Goal: Task Accomplishment & Management: Manage account settings

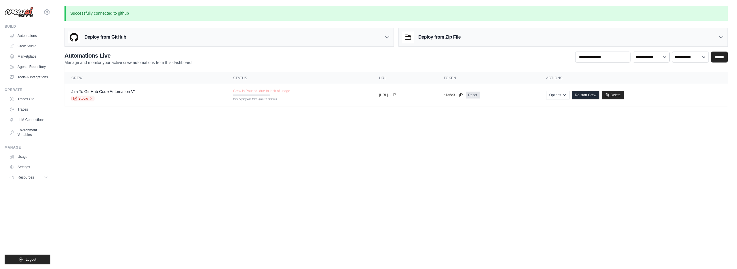
drag, startPoint x: 21, startPoint y: 16, endPoint x: 27, endPoint y: 14, distance: 6.3
click at [21, 16] on img at bounding box center [19, 12] width 29 height 11
click at [48, 11] on icon at bounding box center [47, 12] width 2 height 2
click at [66, 35] on span "Settings" at bounding box center [72, 36] width 46 height 6
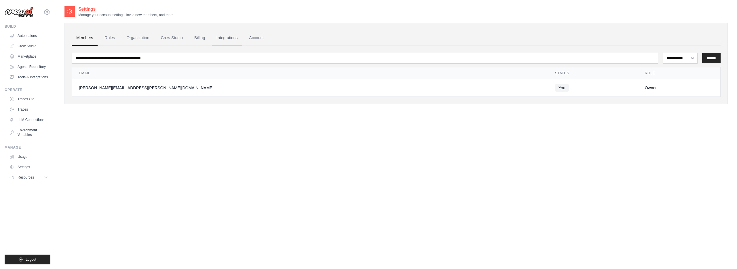
click at [234, 37] on link "Integrations" at bounding box center [227, 38] width 30 height 16
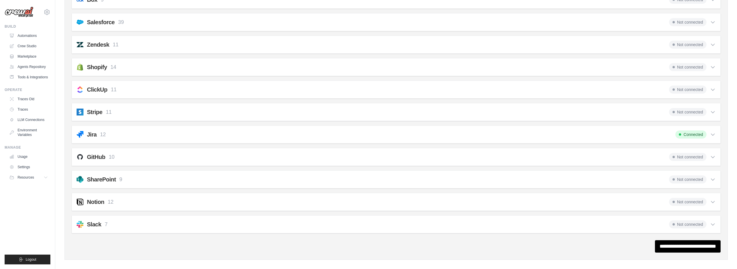
scroll to position [387, 0]
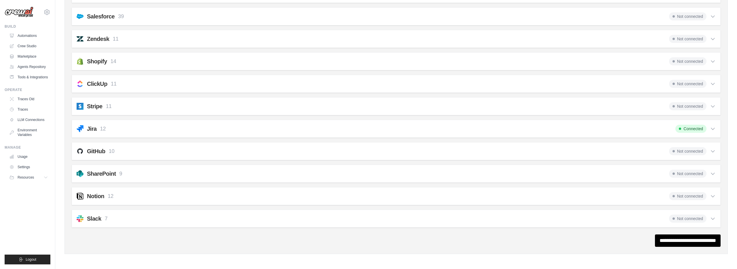
drag, startPoint x: 133, startPoint y: 148, endPoint x: 137, endPoint y: 149, distance: 4.4
click at [133, 148] on div "GitHub 10 Not connected" at bounding box center [396, 151] width 639 height 8
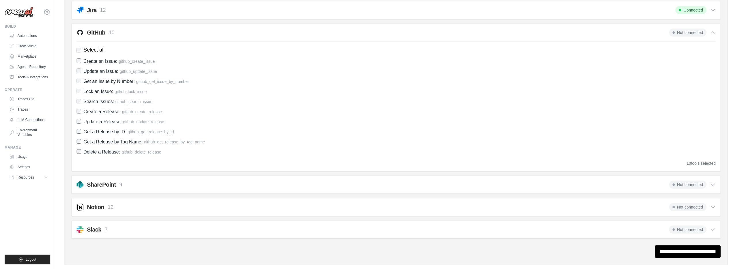
scroll to position [517, 0]
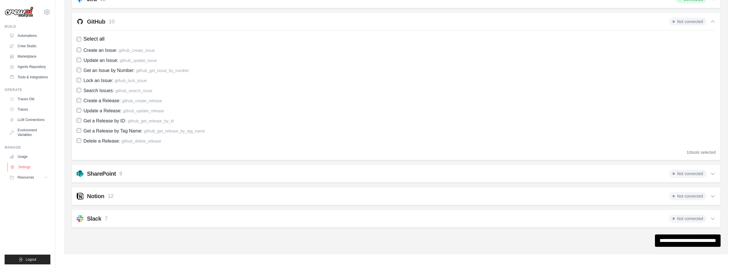
click at [26, 165] on link "Settings" at bounding box center [28, 166] width 43 height 9
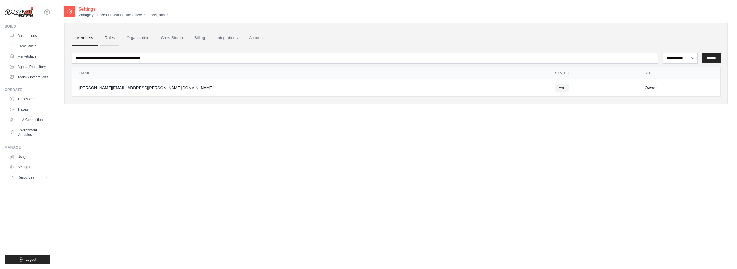
click at [113, 36] on link "Roles" at bounding box center [110, 38] width 20 height 16
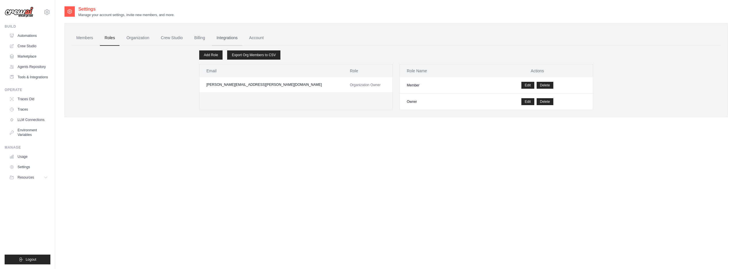
click at [223, 37] on link "Integrations" at bounding box center [227, 38] width 30 height 16
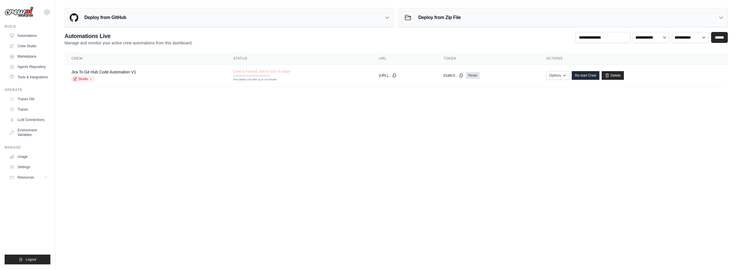
click at [105, 18] on h3 "Deploy from GitHub" at bounding box center [105, 17] width 42 height 7
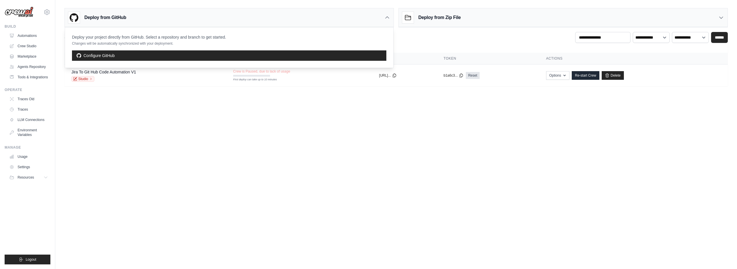
click at [105, 18] on h3 "Deploy from GitHub" at bounding box center [105, 17] width 42 height 7
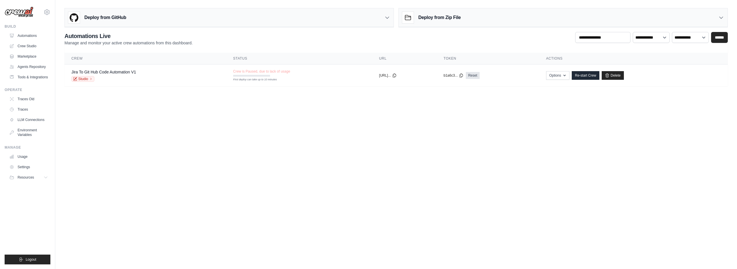
drag, startPoint x: 179, startPoint y: 11, endPoint x: 179, endPoint y: 14, distance: 2.9
click at [179, 12] on div "Deploy from GitHub" at bounding box center [229, 17] width 329 height 19
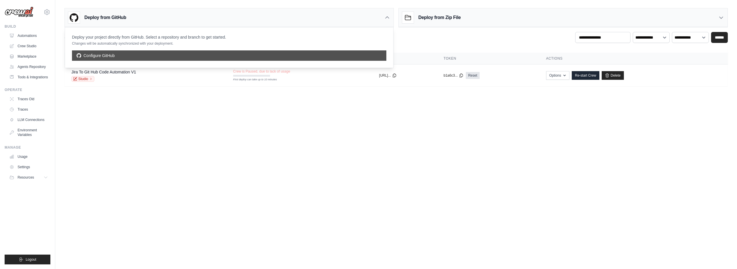
click at [124, 52] on link "Configure GitHub" at bounding box center [229, 55] width 314 height 10
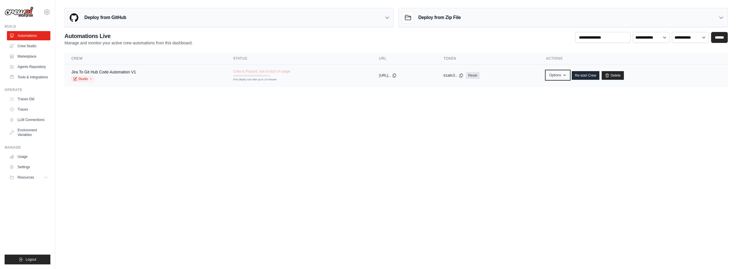
click at [567, 75] on icon "button" at bounding box center [564, 75] width 5 height 5
drag, startPoint x: 226, startPoint y: 109, endPoint x: 114, endPoint y: 109, distance: 111.7
click at [223, 109] on body "seth.altman@mgstover.com Settings Build Automations" at bounding box center [368, 134] width 737 height 269
click at [27, 37] on link "Automations" at bounding box center [28, 35] width 43 height 9
click at [27, 46] on link "Crew Studio" at bounding box center [28, 45] width 43 height 9
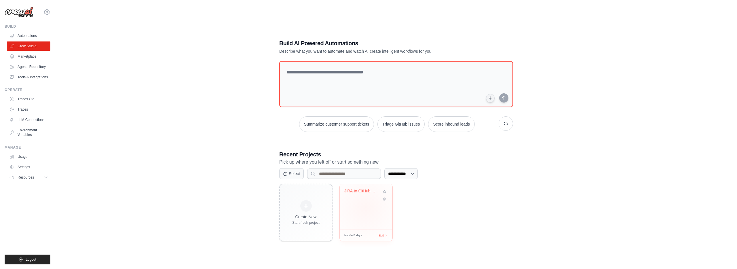
click at [366, 208] on div "JIRA-to-GitHub Code Automation" at bounding box center [366, 207] width 53 height 46
click at [19, 34] on link "Automations" at bounding box center [28, 35] width 43 height 9
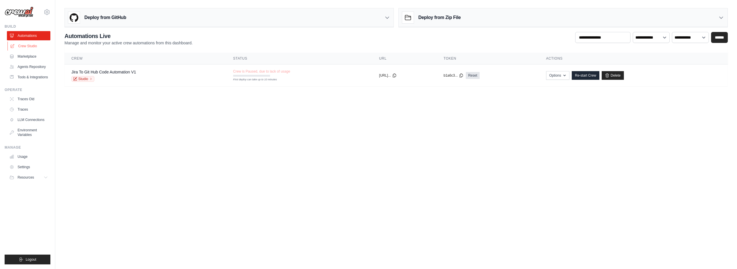
click at [30, 46] on link "Crew Studio" at bounding box center [28, 45] width 43 height 9
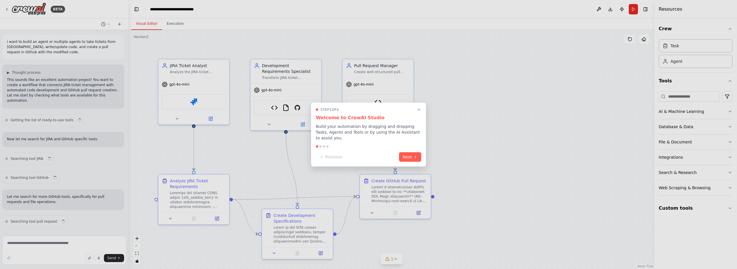
scroll to position [7249, 0]
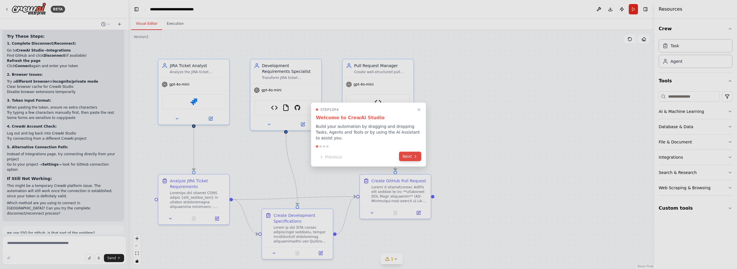
click at [414, 157] on icon at bounding box center [415, 156] width 5 height 5
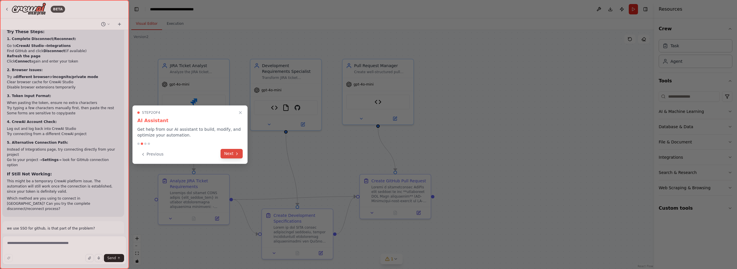
click at [227, 153] on button "Next" at bounding box center [232, 154] width 22 height 10
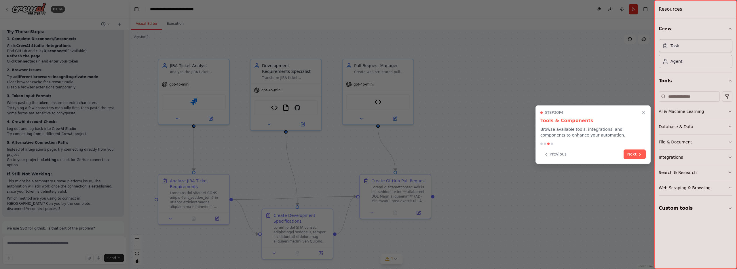
click at [625, 152] on button "Next" at bounding box center [635, 154] width 22 height 10
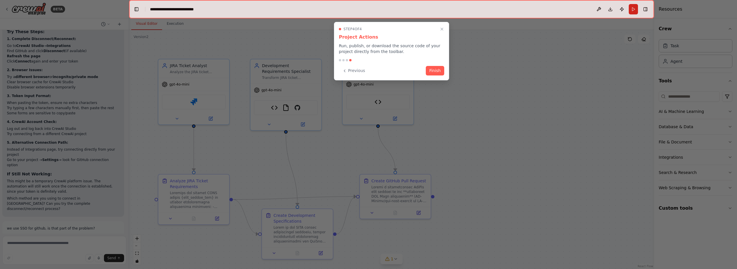
click at [432, 71] on button "Finish" at bounding box center [435, 71] width 18 height 10
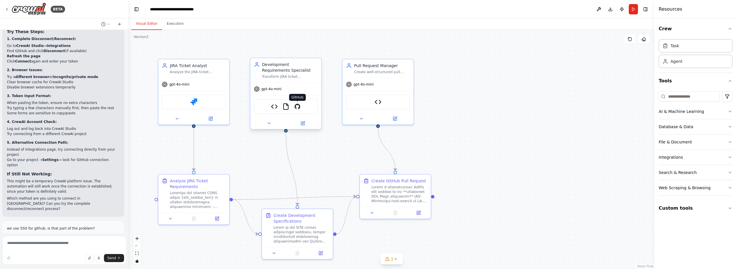
click at [299, 105] on img at bounding box center [297, 106] width 7 height 7
click at [296, 107] on img at bounding box center [297, 106] width 7 height 7
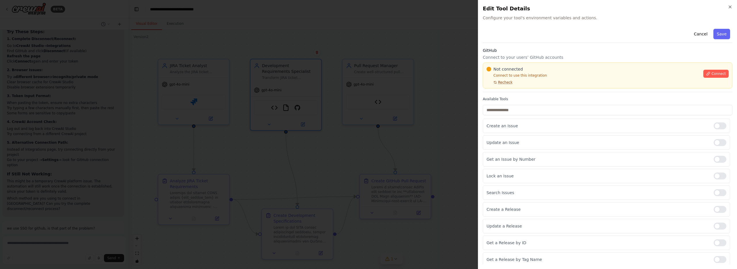
click at [505, 84] on span "Recheck" at bounding box center [505, 82] width 14 height 5
drag, startPoint x: 505, startPoint y: 83, endPoint x: 579, endPoint y: 81, distance: 74.0
click at [505, 83] on span "Recheck" at bounding box center [505, 82] width 14 height 5
click at [726, 74] on button "Connect" at bounding box center [716, 74] width 25 height 8
click at [708, 77] on button "Connect" at bounding box center [716, 74] width 25 height 8
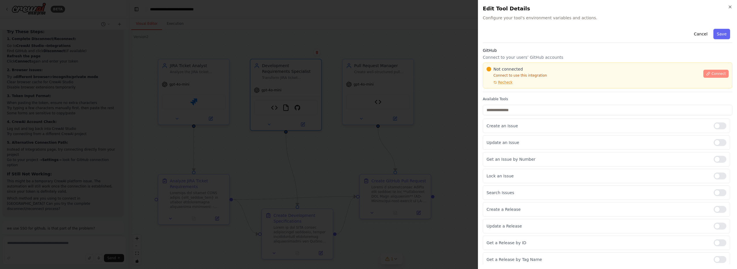
click at [708, 75] on icon at bounding box center [708, 73] width 3 height 3
click at [708, 75] on icon at bounding box center [708, 74] width 4 height 4
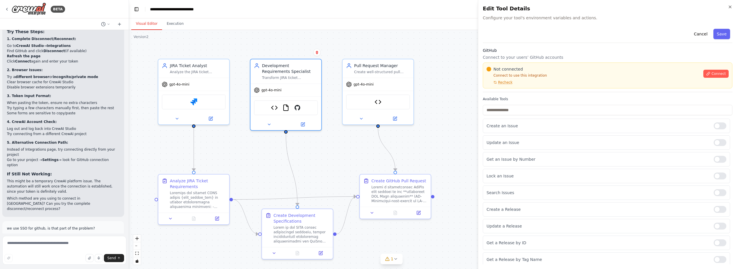
drag, startPoint x: 434, startPoint y: 77, endPoint x: 424, endPoint y: 77, distance: 9.8
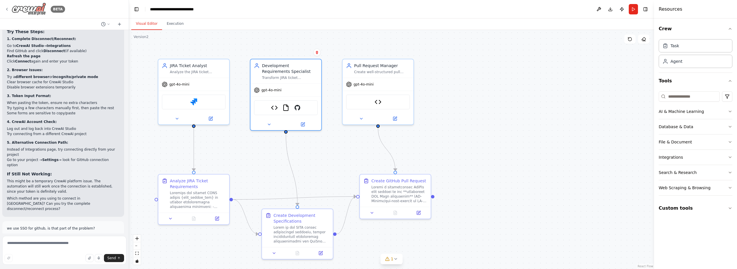
click at [7, 9] on icon at bounding box center [6, 9] width 1 height 2
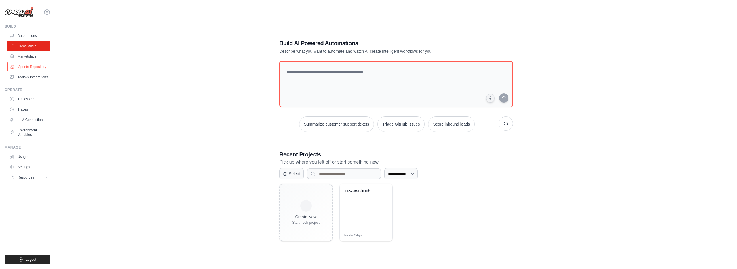
click at [32, 68] on link "Agents Repository" at bounding box center [28, 66] width 43 height 9
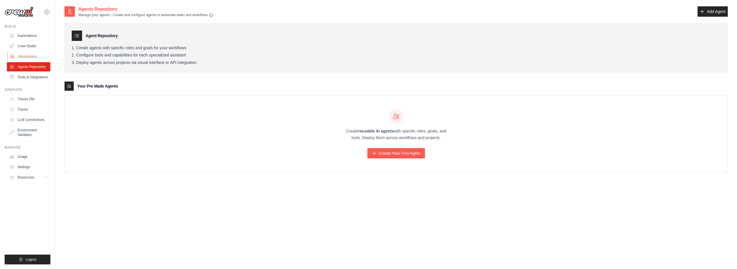
click at [32, 56] on link "Marketplace" at bounding box center [28, 56] width 43 height 9
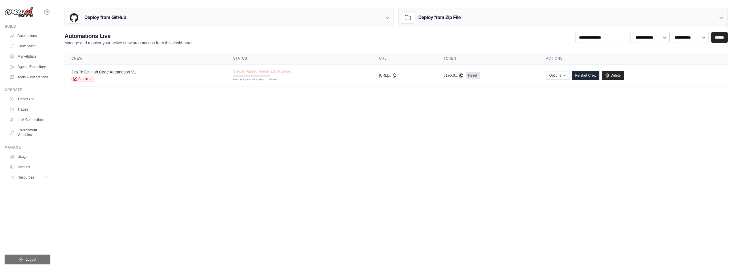
click at [39, 262] on button "Logout" at bounding box center [28, 260] width 46 height 10
click at [27, 258] on span "Logout" at bounding box center [31, 259] width 11 height 5
click at [14, 173] on button "Resources" at bounding box center [28, 177] width 43 height 9
click at [20, 165] on link "Settings" at bounding box center [28, 166] width 43 height 9
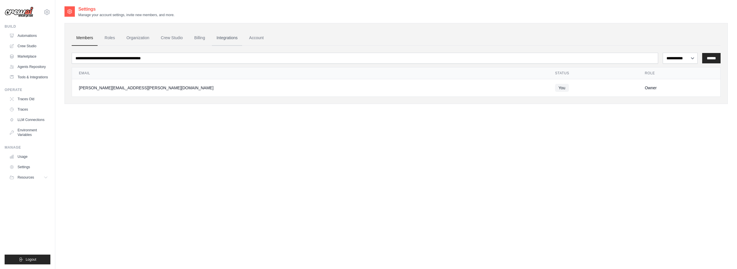
click at [223, 36] on link "Integrations" at bounding box center [227, 38] width 30 height 16
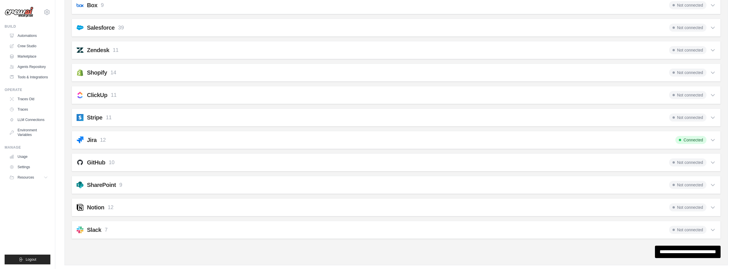
scroll to position [387, 0]
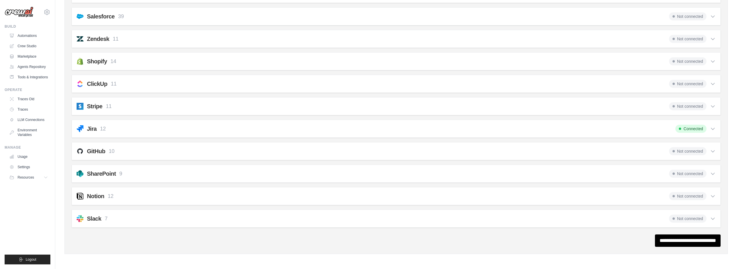
click at [698, 152] on span "Not connected" at bounding box center [687, 151] width 37 height 8
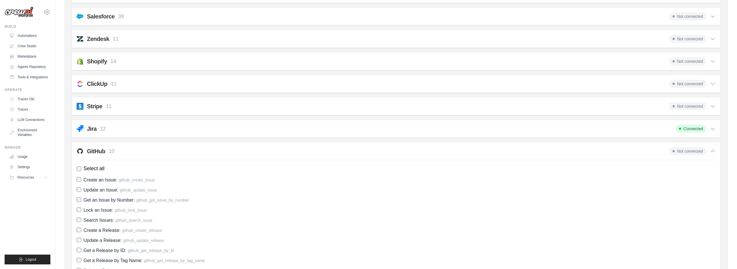
click at [698, 152] on span "Not connected" at bounding box center [687, 151] width 37 height 8
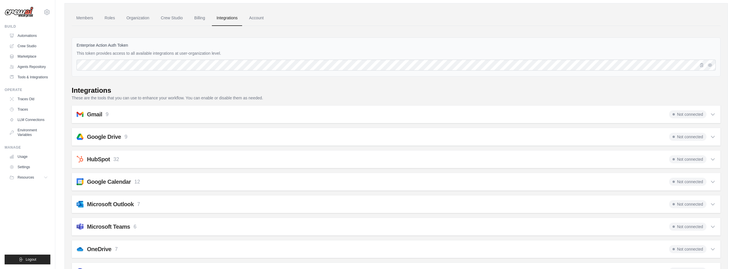
scroll to position [0, 0]
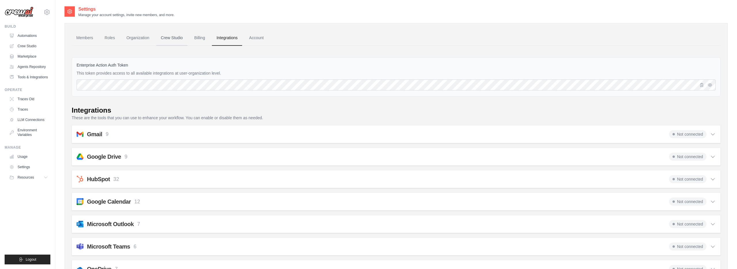
click at [178, 39] on link "Crew Studio" at bounding box center [171, 38] width 31 height 16
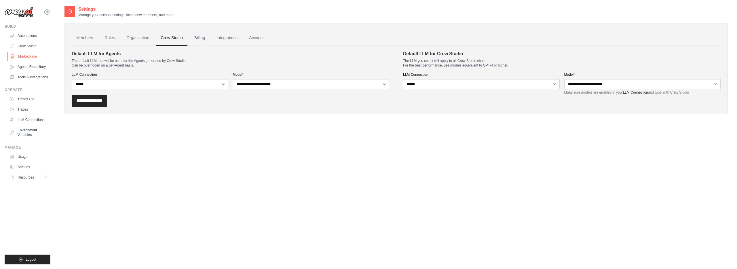
click at [25, 53] on link "Marketplace" at bounding box center [28, 56] width 43 height 9
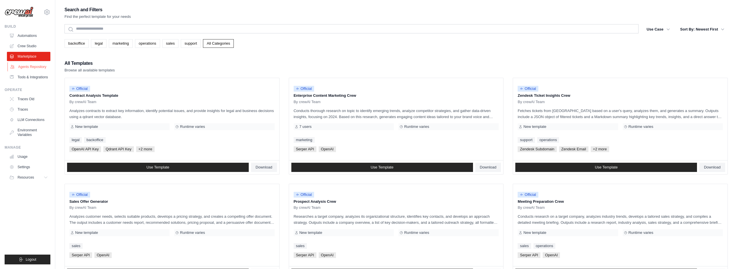
click at [34, 65] on link "Agents Repository" at bounding box center [28, 66] width 43 height 9
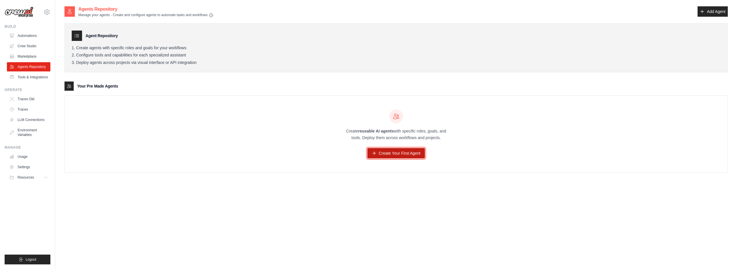
click at [404, 157] on link "Create Your First Agent" at bounding box center [396, 153] width 58 height 10
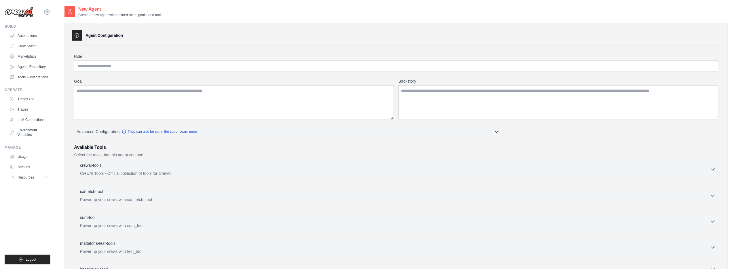
scroll to position [84, 0]
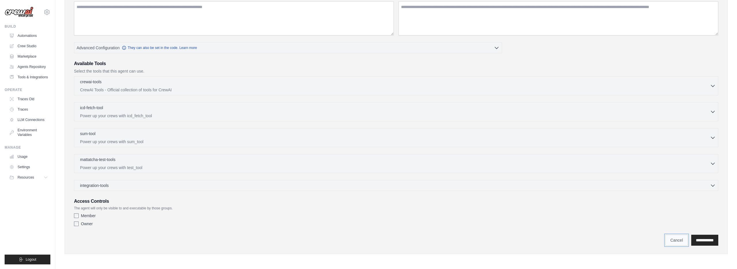
click at [666, 238] on link "Cancel" at bounding box center [677, 240] width 22 height 11
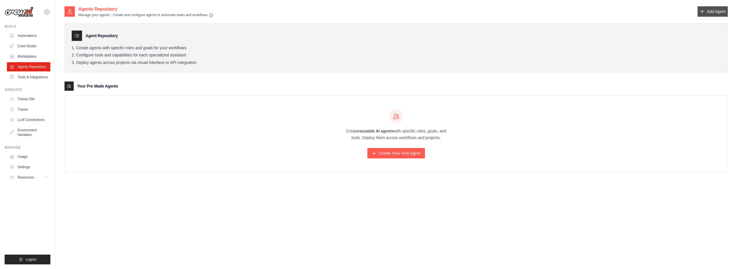
click at [705, 14] on link "Add Agent" at bounding box center [713, 11] width 30 height 10
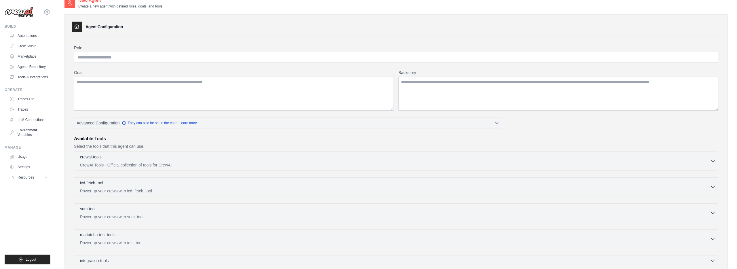
scroll to position [84, 0]
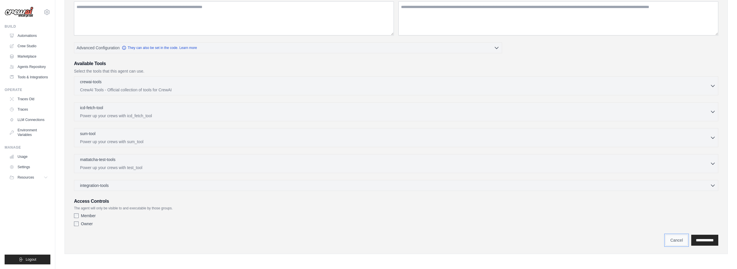
click at [670, 240] on link "Cancel" at bounding box center [677, 240] width 22 height 11
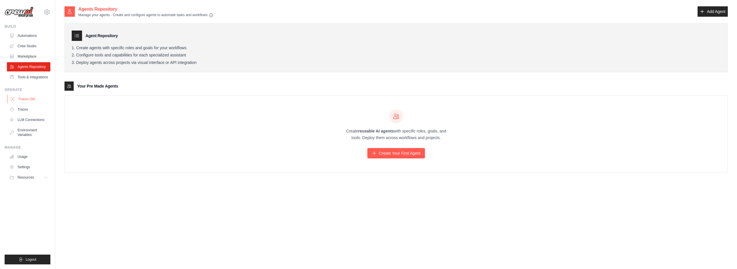
click at [39, 101] on link "Traces Old" at bounding box center [28, 98] width 43 height 9
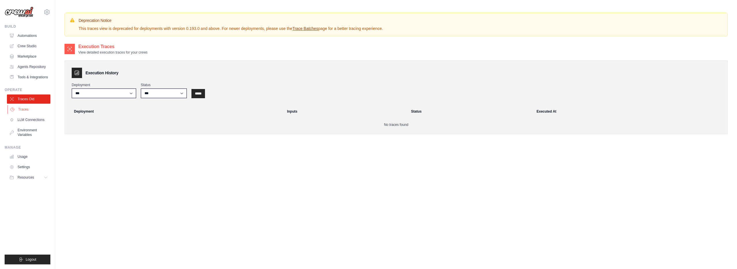
click at [32, 109] on link "Traces" at bounding box center [28, 109] width 43 height 9
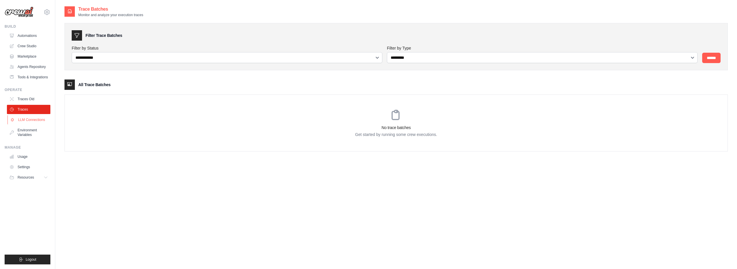
click at [37, 123] on link "LLM Connections" at bounding box center [28, 119] width 43 height 9
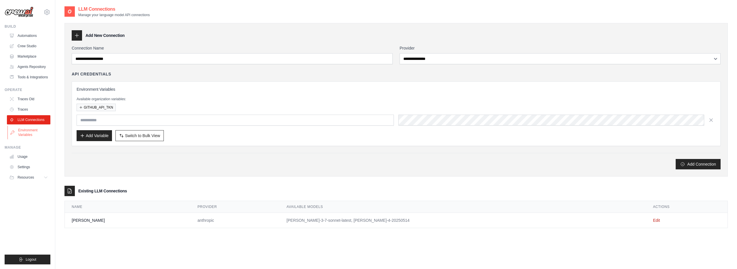
click at [37, 130] on link "Environment Variables" at bounding box center [28, 133] width 43 height 14
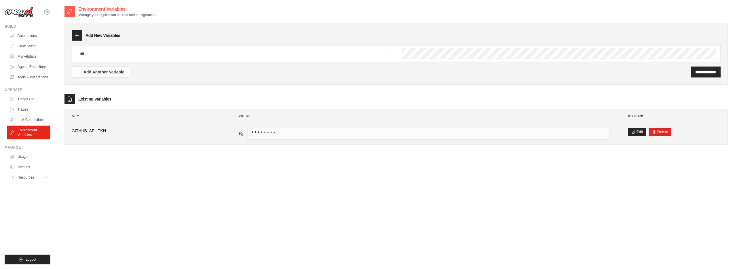
scroll to position [1, 0]
click at [664, 132] on button "Delete" at bounding box center [660, 130] width 16 height 5
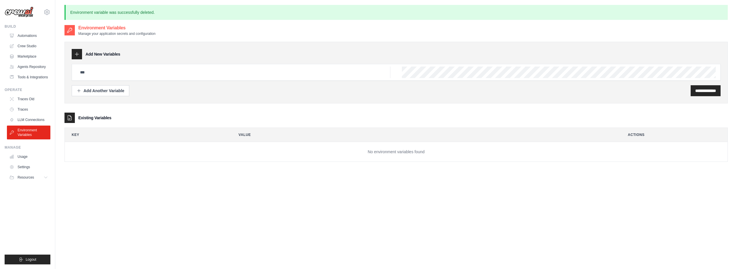
scroll to position [0, 0]
click at [31, 37] on link "Automations" at bounding box center [28, 35] width 43 height 9
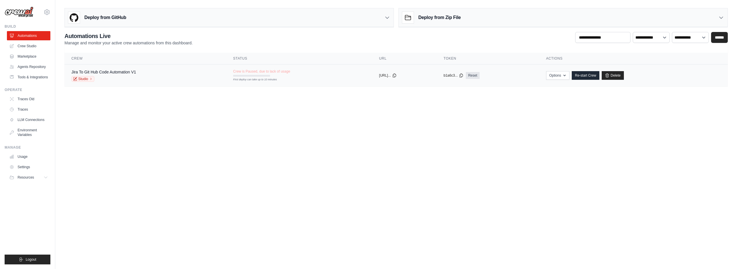
click at [264, 73] on span "Crew is Paused, due to lack of usage" at bounding box center [261, 71] width 57 height 5
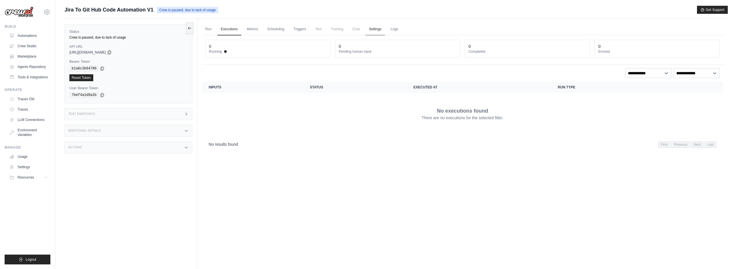
click at [369, 31] on link "Settings" at bounding box center [374, 29] width 19 height 12
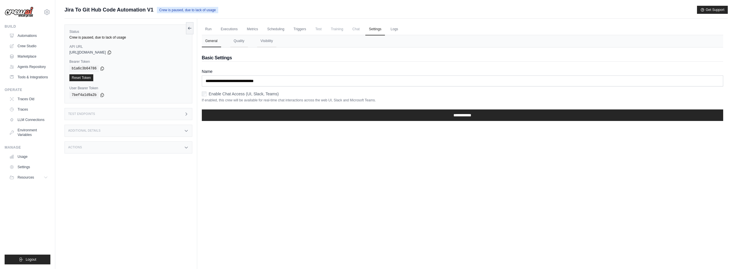
click at [353, 31] on span "Chat" at bounding box center [356, 29] width 14 height 12
click at [390, 30] on link "Logs" at bounding box center [394, 29] width 14 height 12
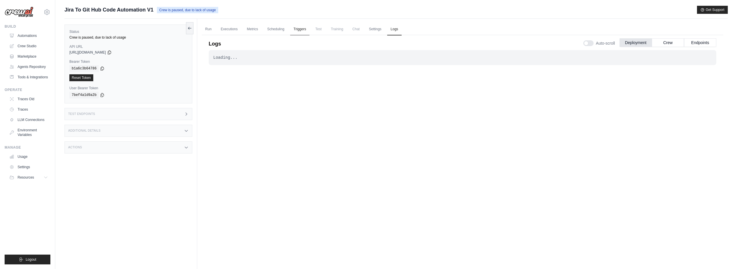
click at [304, 30] on link "Triggers" at bounding box center [300, 29] width 20 height 12
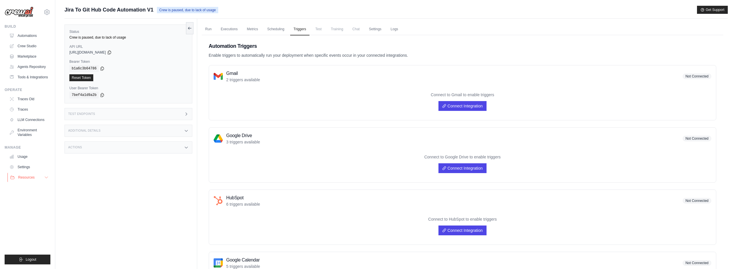
click at [28, 175] on button "Resources" at bounding box center [28, 177] width 43 height 9
click at [29, 165] on link "Settings" at bounding box center [28, 166] width 43 height 9
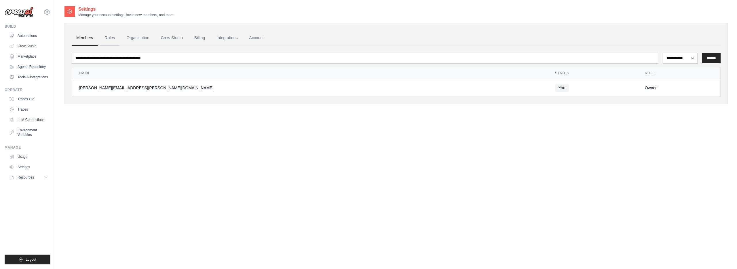
click at [115, 36] on link "Roles" at bounding box center [110, 38] width 20 height 16
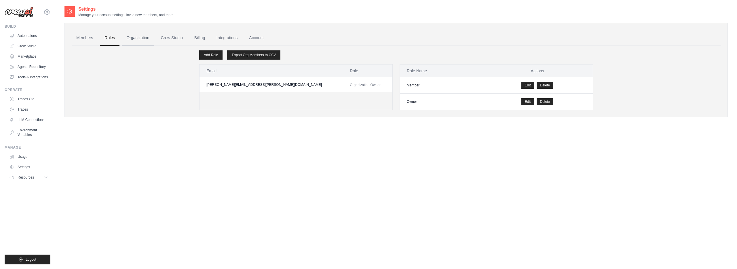
click at [144, 38] on link "Organization" at bounding box center [138, 38] width 32 height 16
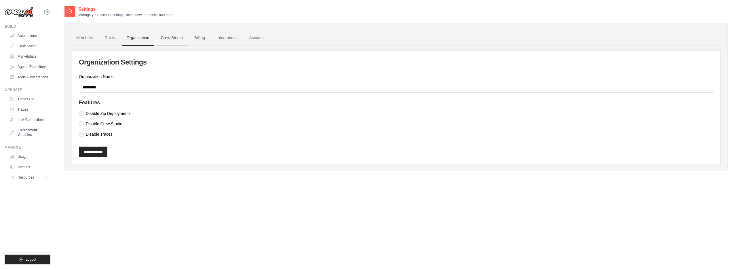
click at [182, 37] on link "Crew Studio" at bounding box center [171, 38] width 31 height 16
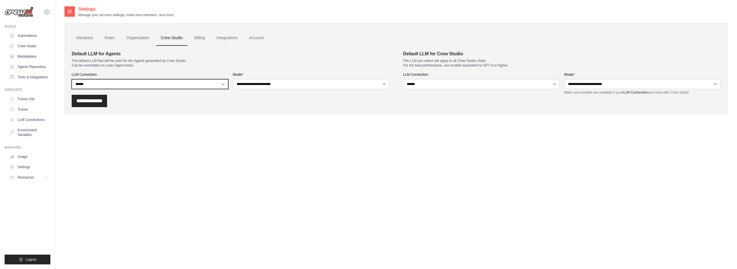
click at [143, 89] on select "**********" at bounding box center [150, 84] width 157 height 10
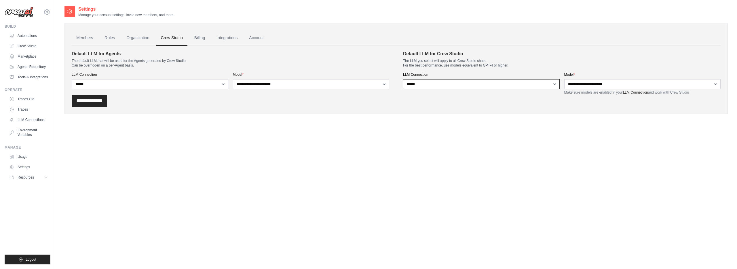
click at [453, 79] on select "**********" at bounding box center [481, 84] width 157 height 10
click at [197, 38] on link "Billing" at bounding box center [200, 38] width 20 height 16
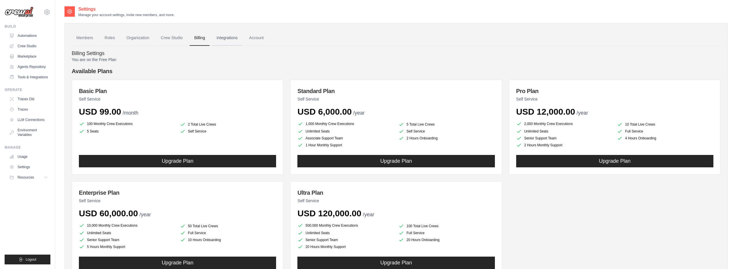
click at [232, 39] on link "Integrations" at bounding box center [227, 38] width 30 height 16
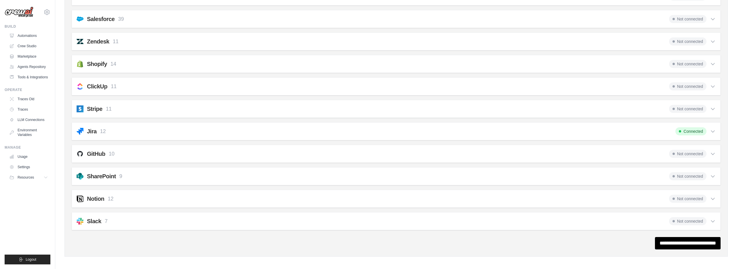
scroll to position [386, 0]
click at [685, 244] on input "**********" at bounding box center [688, 242] width 66 height 12
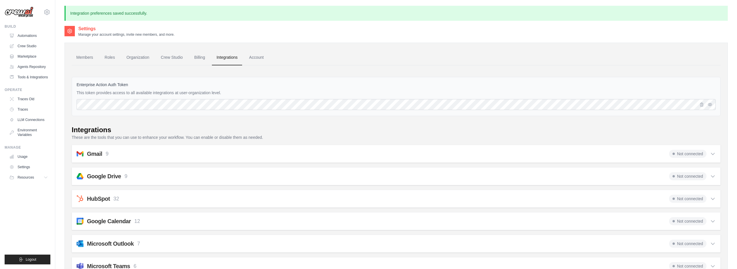
click at [695, 149] on div "Gmail 9 Not connected Select all Send an Email: gmail_send_email Get an Email b…" at bounding box center [396, 154] width 649 height 18
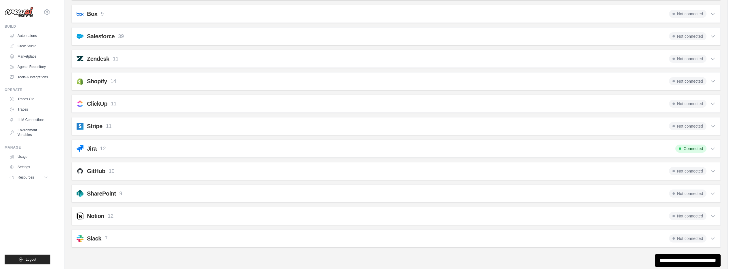
scroll to position [407, 0]
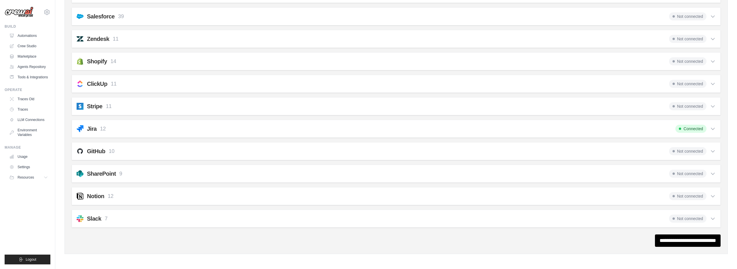
click at [241, 150] on div "GitHub 10 Not connected" at bounding box center [396, 151] width 639 height 8
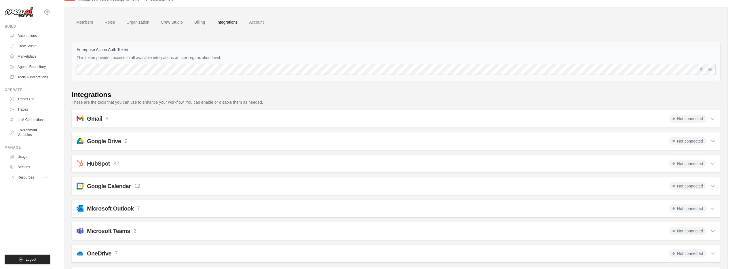
scroll to position [0, 0]
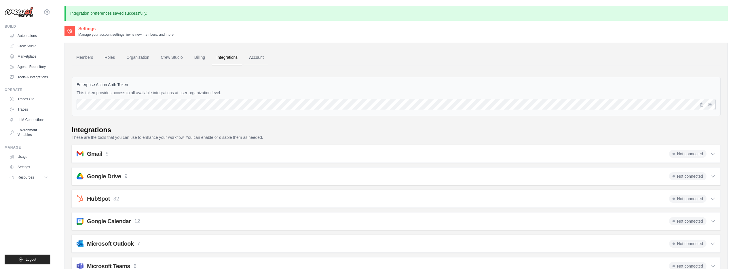
click at [259, 62] on link "Account" at bounding box center [256, 58] width 24 height 16
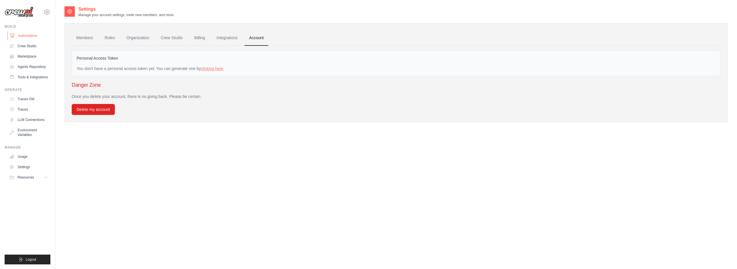
click at [26, 40] on link "Automations" at bounding box center [28, 35] width 43 height 9
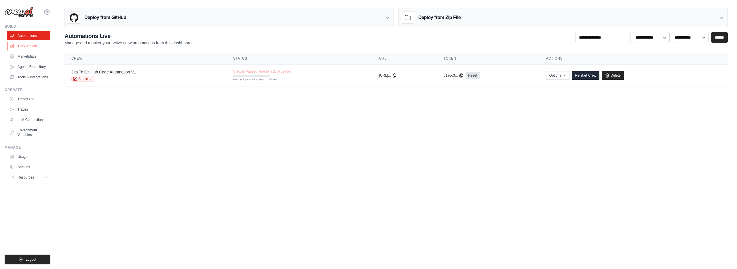
click at [34, 46] on link "Crew Studio" at bounding box center [28, 45] width 43 height 9
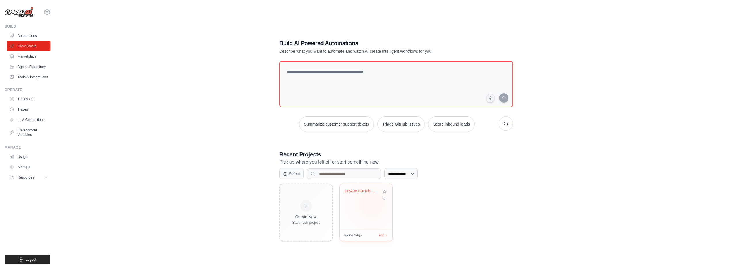
click at [371, 203] on div "JIRA-to-GitHub Code Automation" at bounding box center [366, 207] width 53 height 46
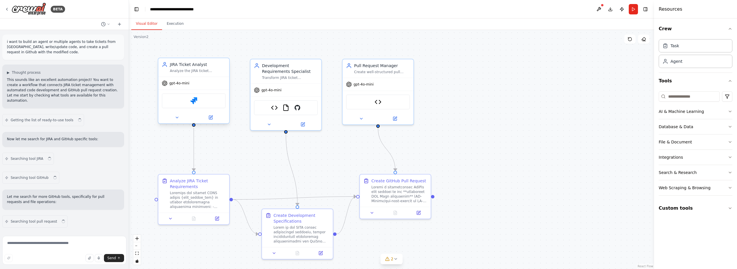
scroll to position [7249, 0]
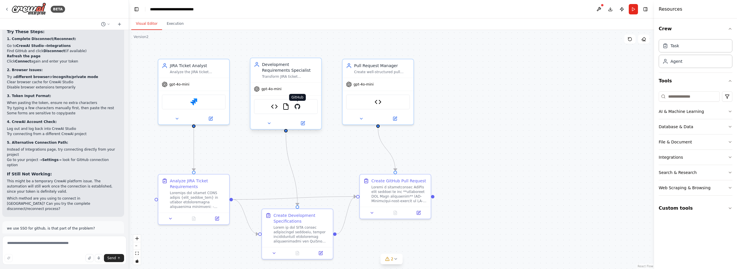
click at [298, 106] on img at bounding box center [297, 106] width 7 height 7
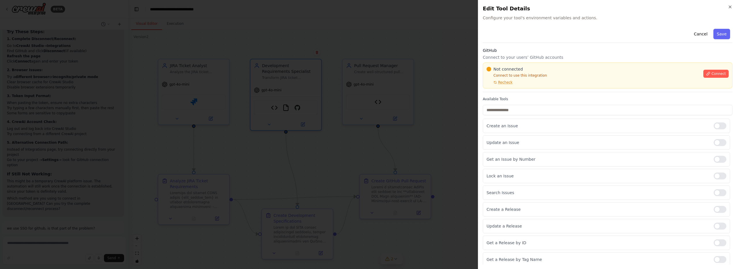
click at [708, 75] on icon at bounding box center [708, 73] width 3 height 3
click at [730, 7] on icon "button" at bounding box center [730, 7] width 2 height 2
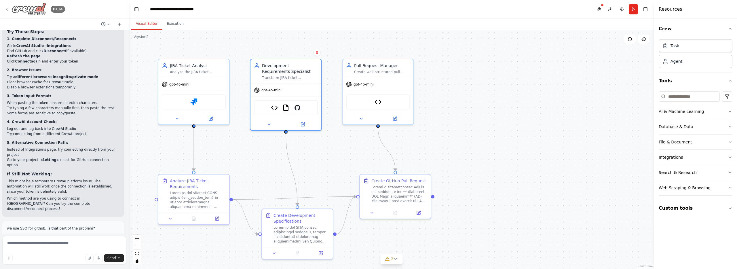
click at [35, 14] on img at bounding box center [29, 9] width 35 height 13
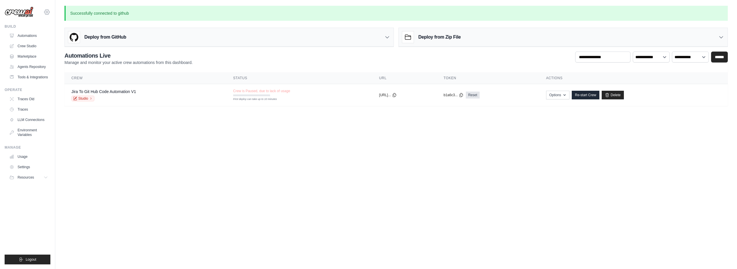
click at [50, 12] on div "seth.altman@mgstover.com Settings Build Automations" at bounding box center [27, 134] width 55 height 269
click at [49, 12] on icon at bounding box center [46, 12] width 5 height 5
click at [67, 33] on span "Settings" at bounding box center [72, 36] width 46 height 6
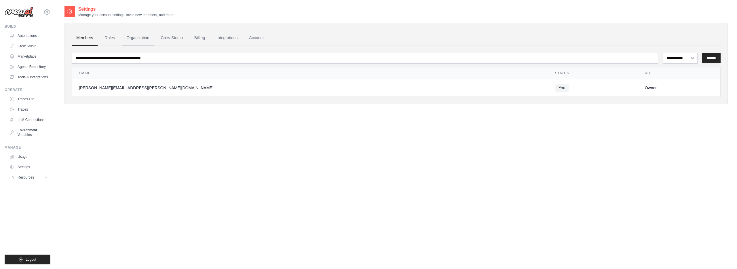
click at [153, 32] on link "Organization" at bounding box center [138, 38] width 32 height 16
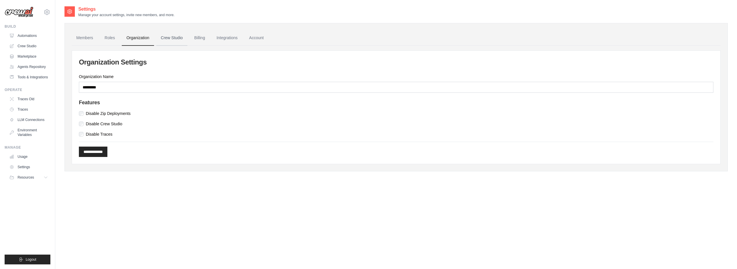
click at [169, 41] on link "Crew Studio" at bounding box center [171, 38] width 31 height 16
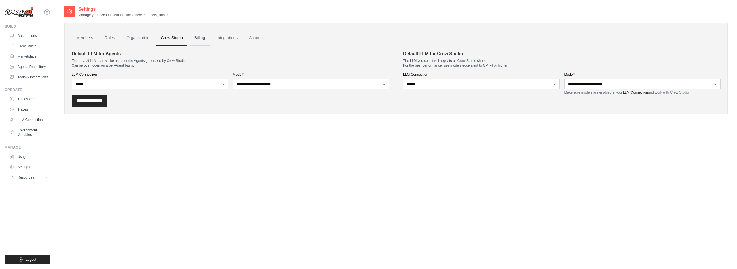
click at [200, 42] on link "Billing" at bounding box center [200, 38] width 20 height 16
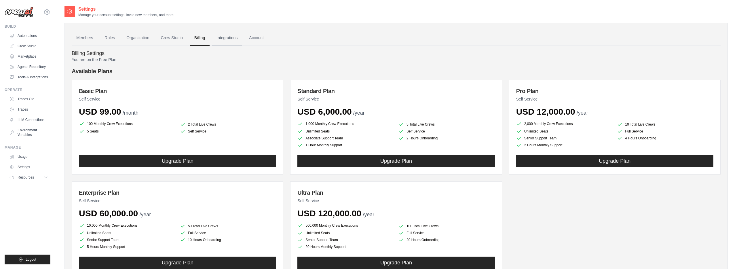
click at [226, 38] on link "Integrations" at bounding box center [227, 38] width 30 height 16
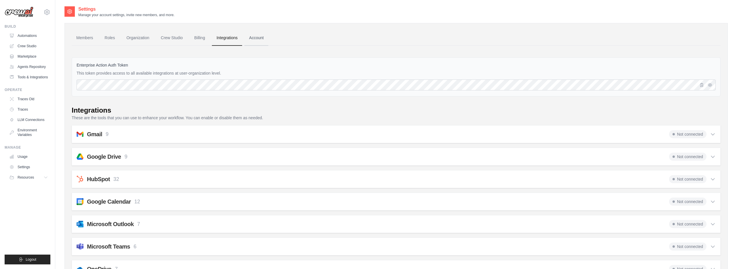
click at [256, 39] on link "Account" at bounding box center [256, 38] width 24 height 16
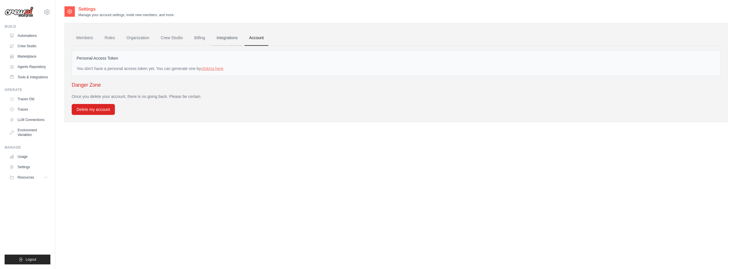
click at [221, 39] on link "Integrations" at bounding box center [227, 38] width 30 height 16
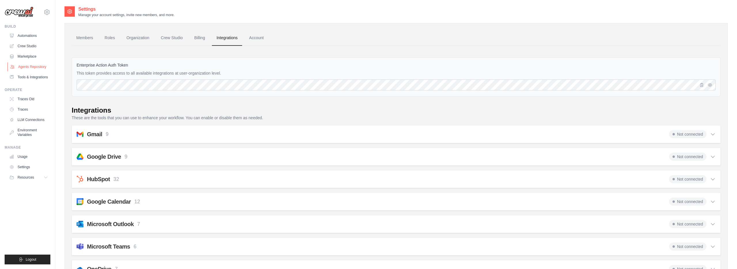
click at [24, 66] on link "Agents Repository" at bounding box center [28, 66] width 43 height 9
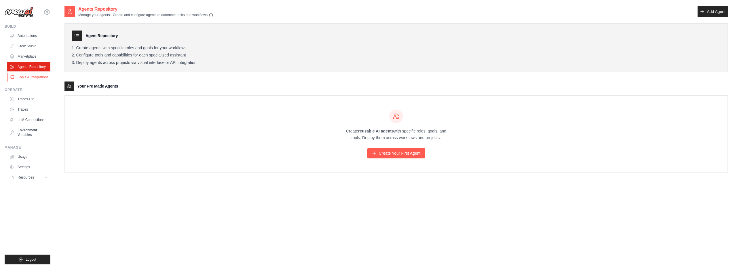
click at [27, 79] on link "Tools & Integrations" at bounding box center [28, 77] width 43 height 9
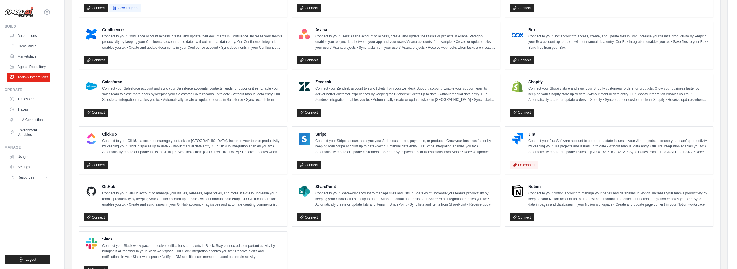
scroll to position [249, 0]
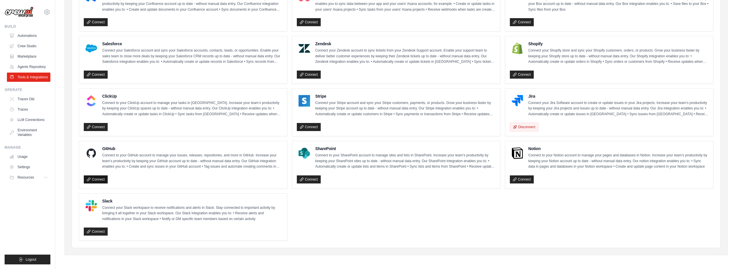
click at [95, 179] on link "Connect" at bounding box center [96, 179] width 24 height 8
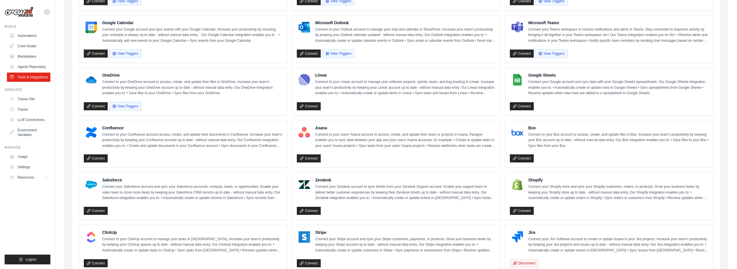
scroll to position [111, 0]
